Goal: Check status: Check status

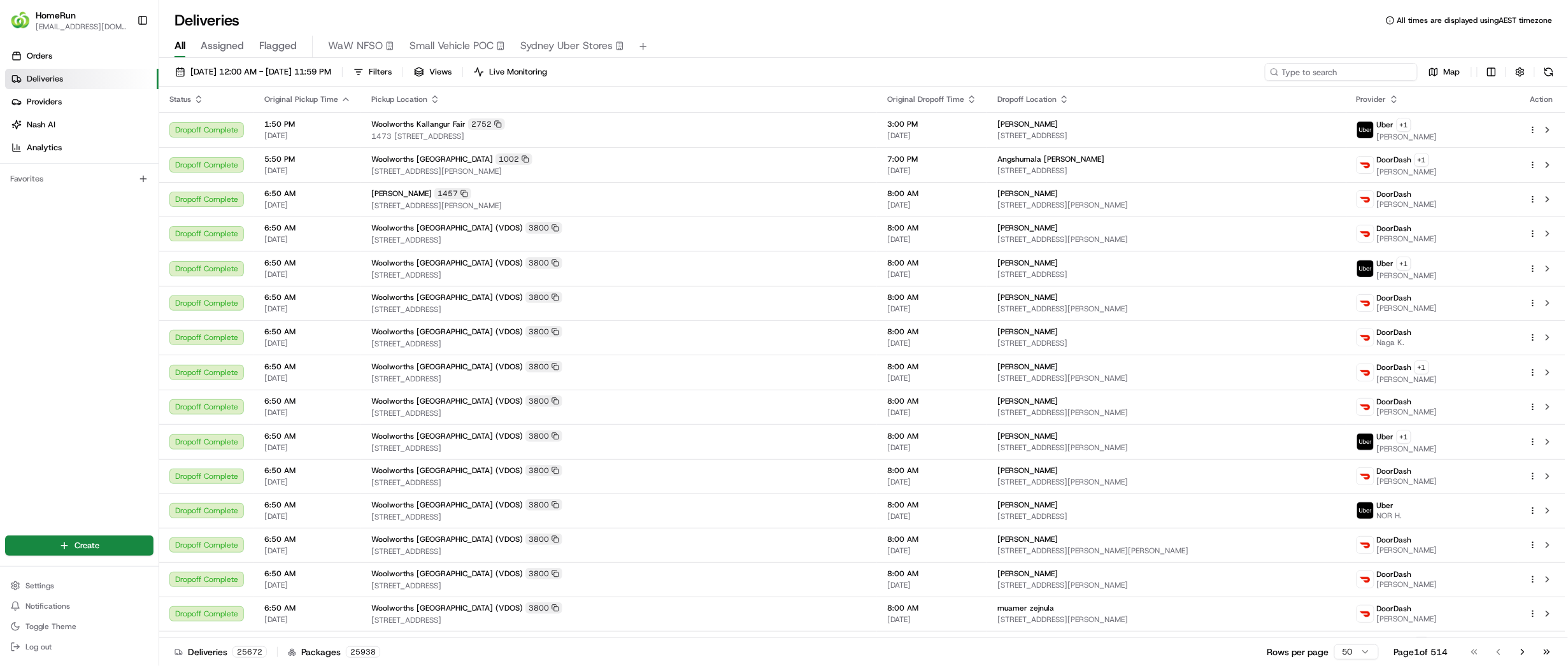
click at [1361, 72] on input at bounding box center [1341, 72] width 153 height 18
paste input "264680564"
type input "264680564"
click at [331, 67] on span "[DATE] 12:00 AM - [DATE] 11:59 PM" at bounding box center [260, 71] width 141 height 12
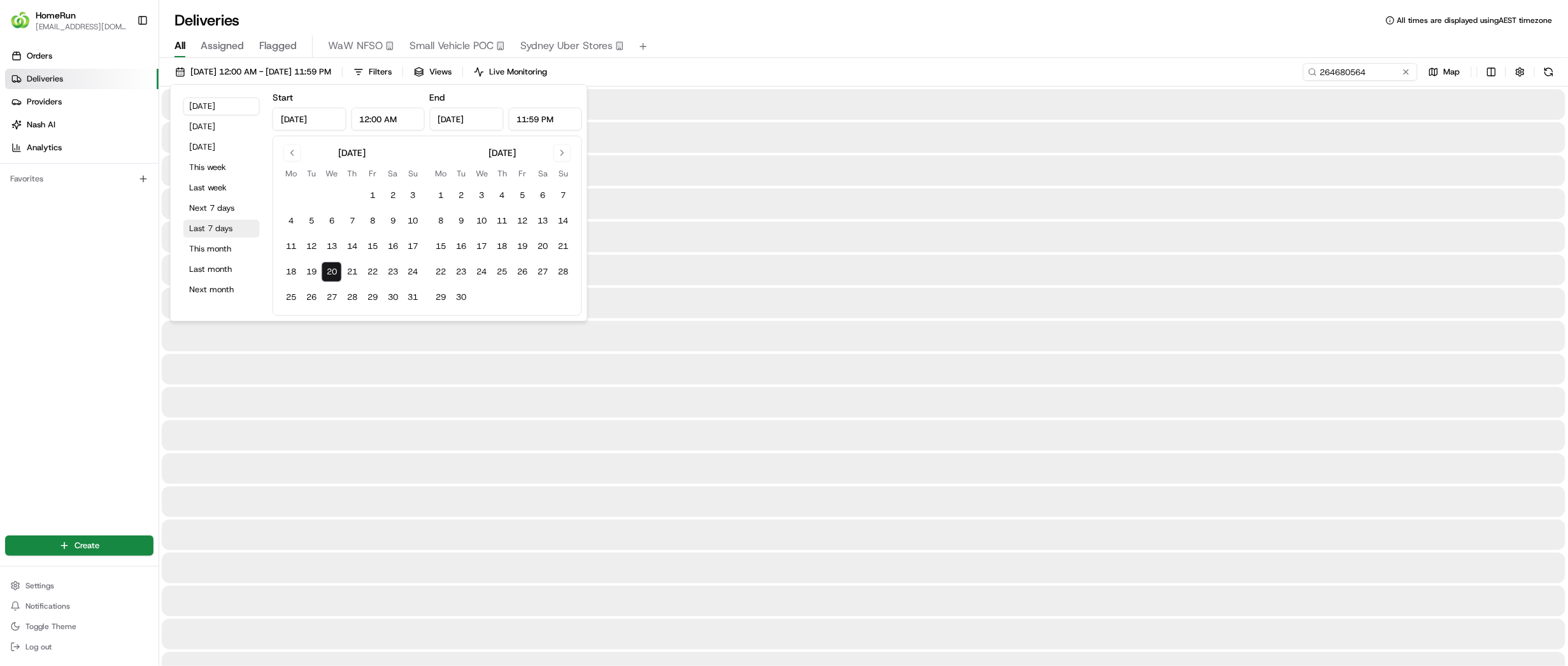
click at [206, 236] on button "Last 7 days" at bounding box center [221, 229] width 76 height 18
type input "[DATE]"
click at [725, 31] on div "All Assigned Flagged WaW NFSO Small Vehicle POC [GEOGRAPHIC_DATA] Uber Stores" at bounding box center [863, 45] width 1409 height 27
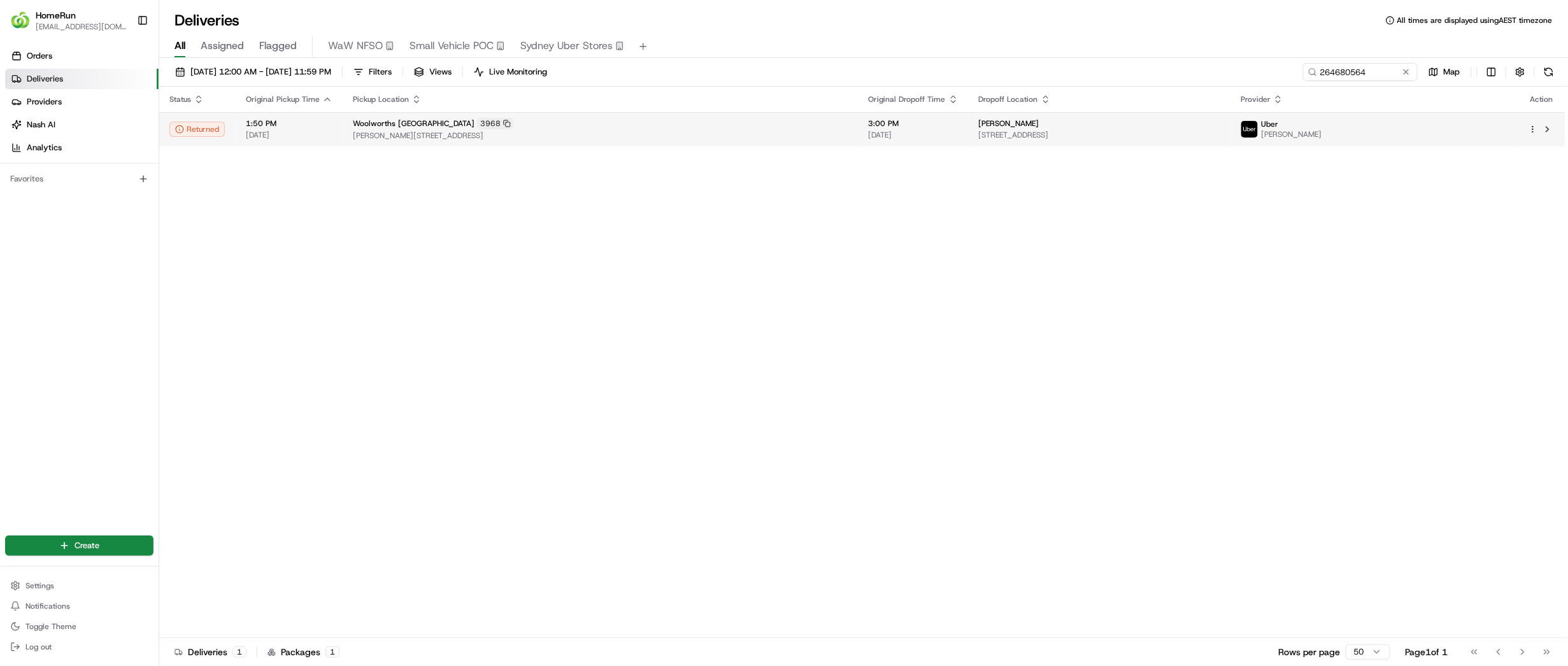
click at [599, 125] on div "Woolworths [GEOGRAPHIC_DATA] 3968" at bounding box center [600, 124] width 495 height 12
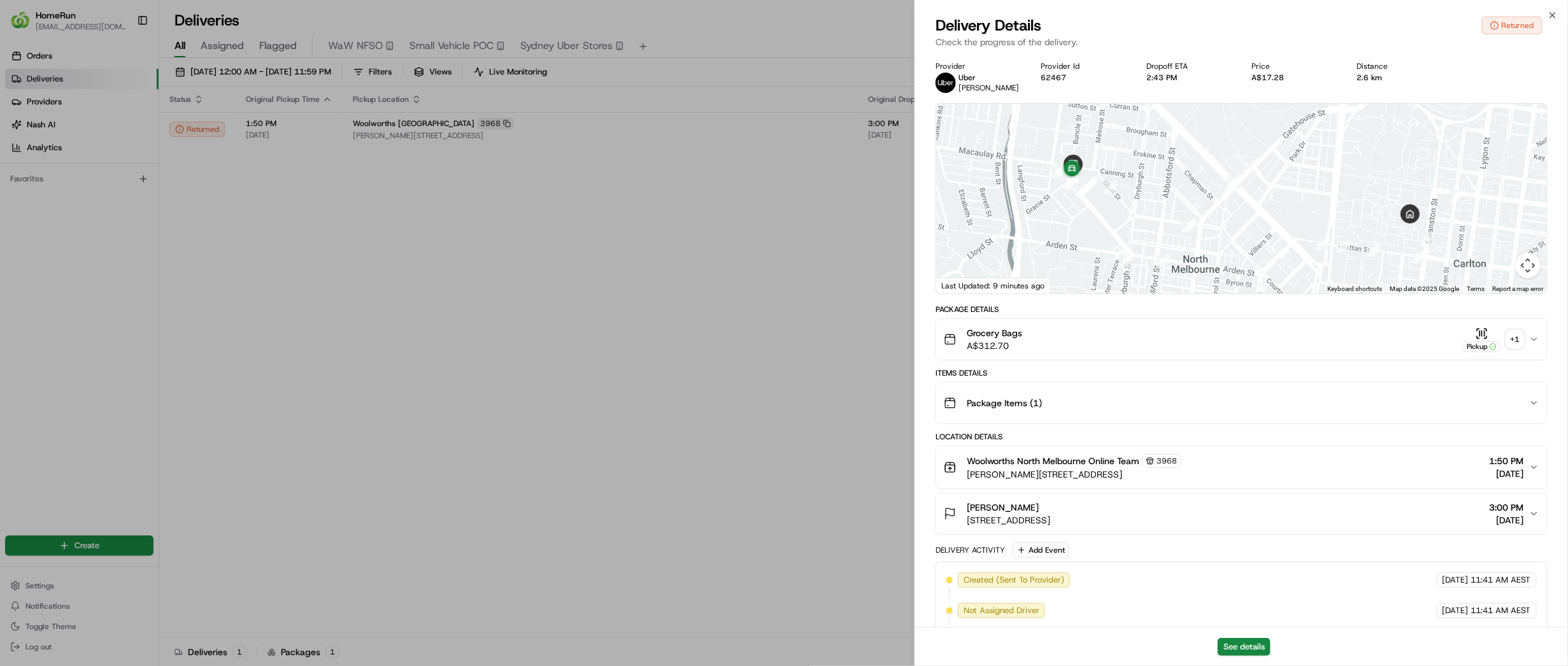
click at [1509, 335] on div "+ 1" at bounding box center [1515, 339] width 18 height 18
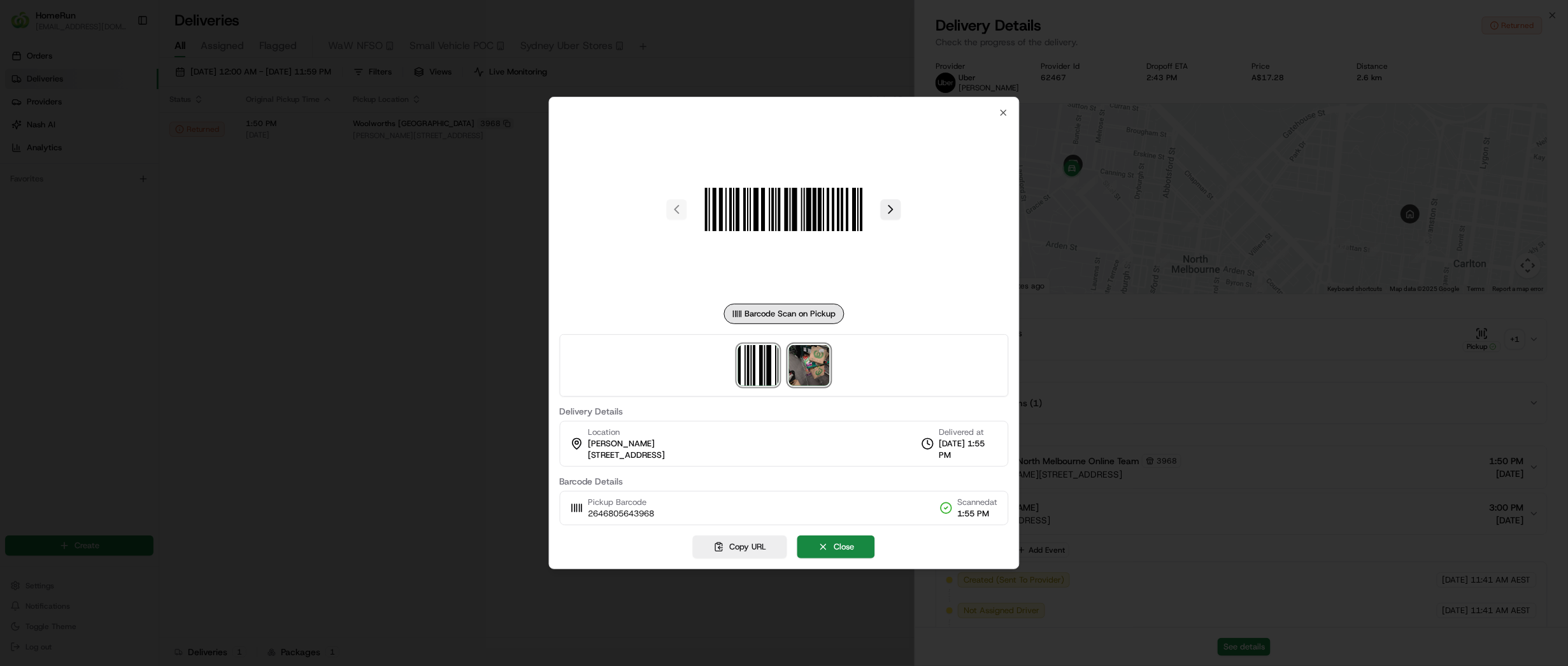
click at [818, 352] on img at bounding box center [809, 365] width 41 height 41
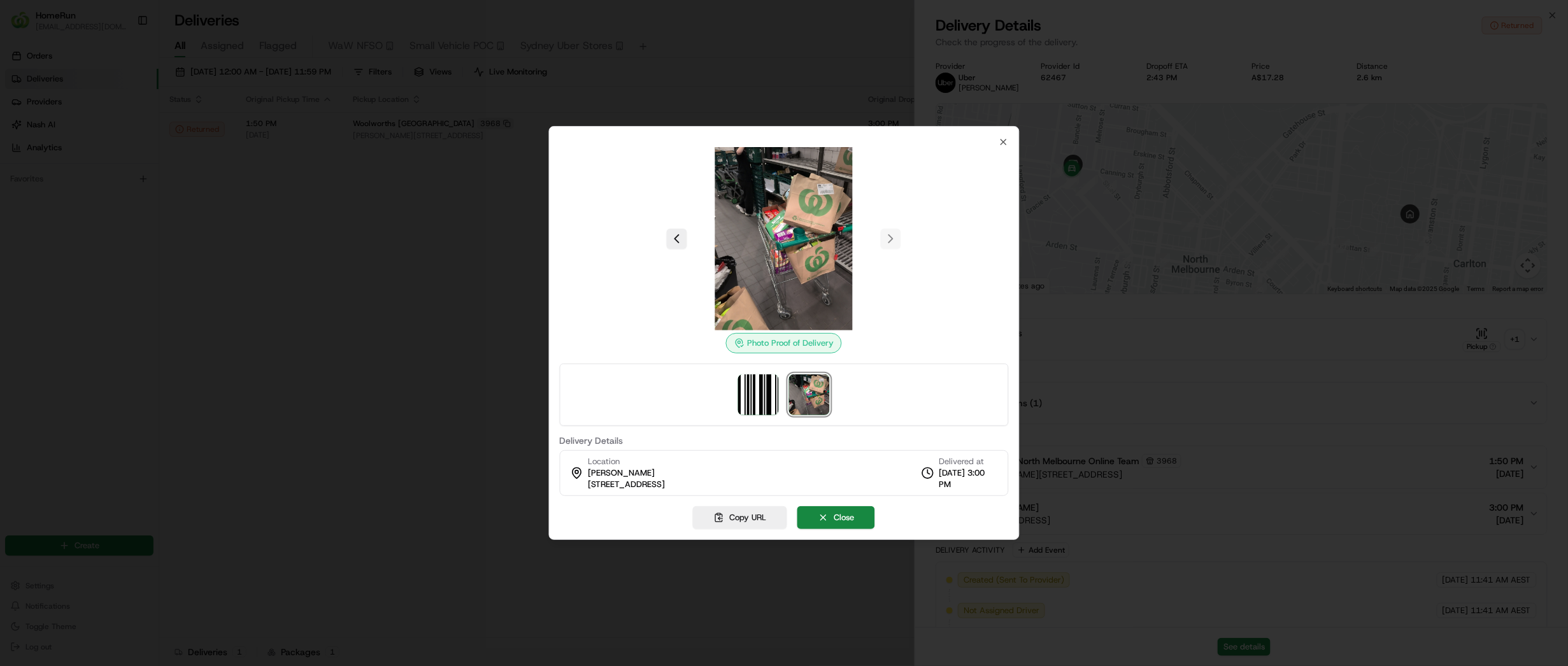
click at [508, 380] on div at bounding box center [784, 333] width 1568 height 666
